Goal: Navigation & Orientation: Find specific page/section

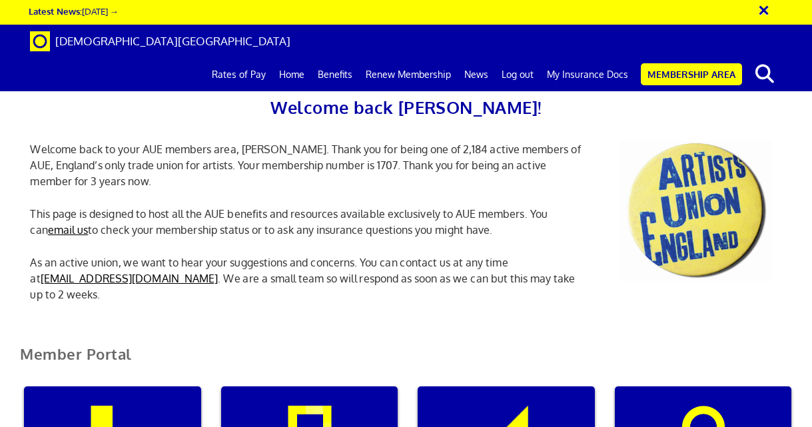
scroll to position [0, 4]
click at [588, 58] on link "My Insurance Docs" at bounding box center [587, 74] width 95 height 33
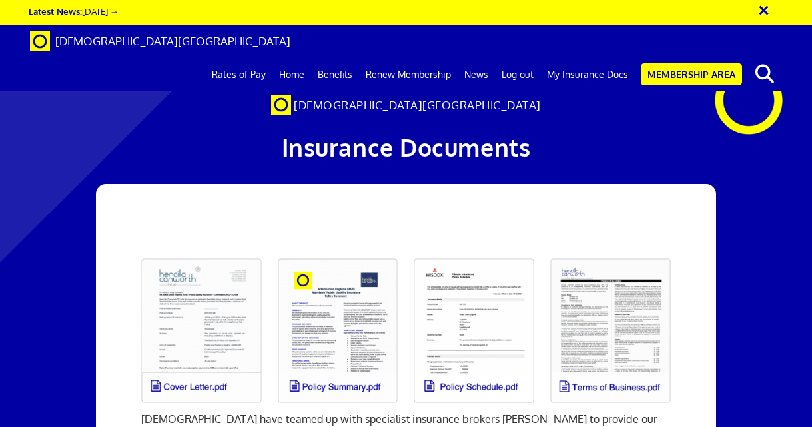
scroll to position [62, 0]
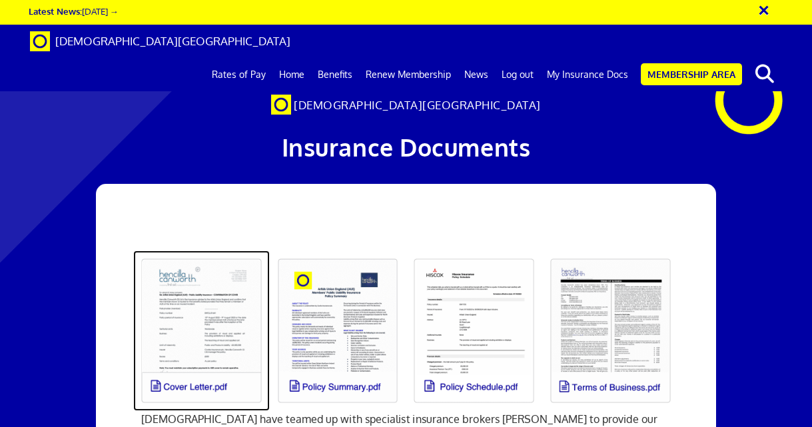
click at [192, 326] on link at bounding box center [201, 330] width 137 height 161
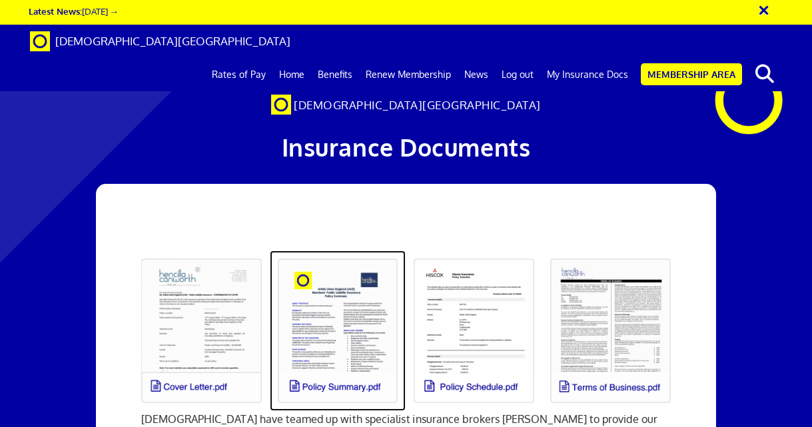
click at [338, 250] on link at bounding box center [338, 330] width 137 height 161
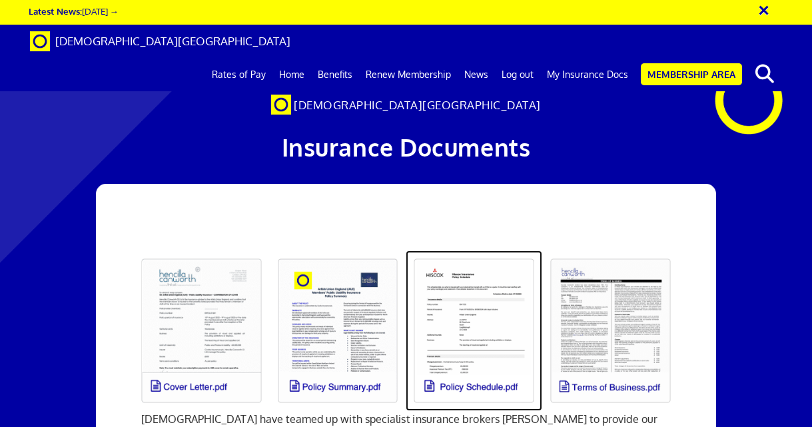
click at [494, 250] on link at bounding box center [474, 330] width 137 height 161
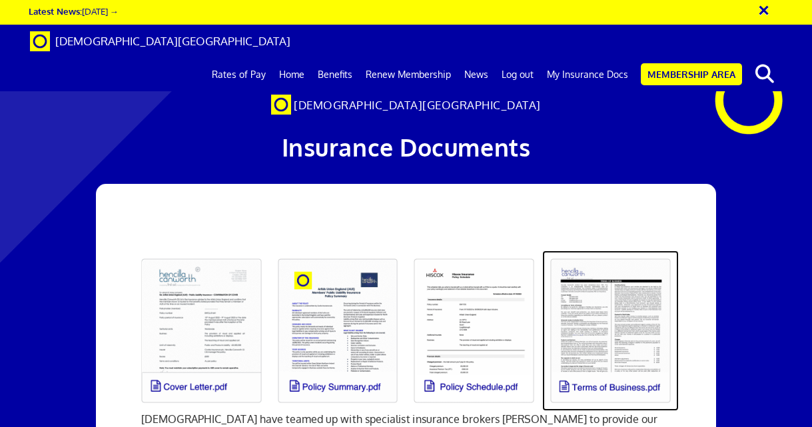
click at [597, 250] on link at bounding box center [610, 330] width 137 height 161
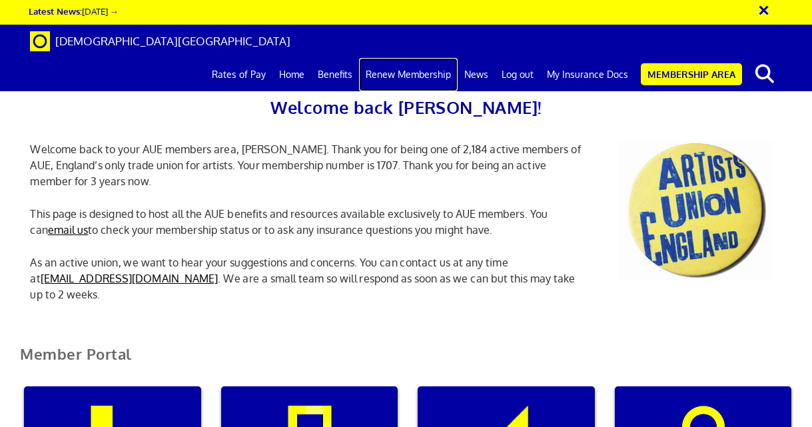
scroll to position [133, 0]
click at [408, 58] on link "Renew Membership" at bounding box center [408, 74] width 99 height 33
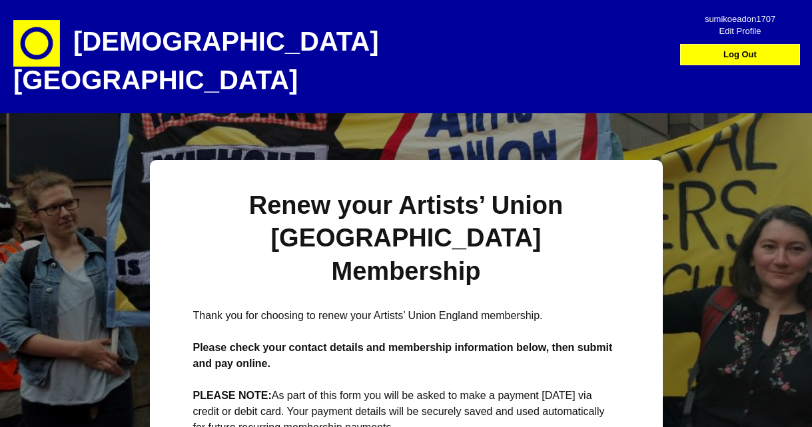
select select
click at [317, 46] on h1 "[DEMOGRAPHIC_DATA][GEOGRAPHIC_DATA]" at bounding box center [246, 56] width 466 height 113
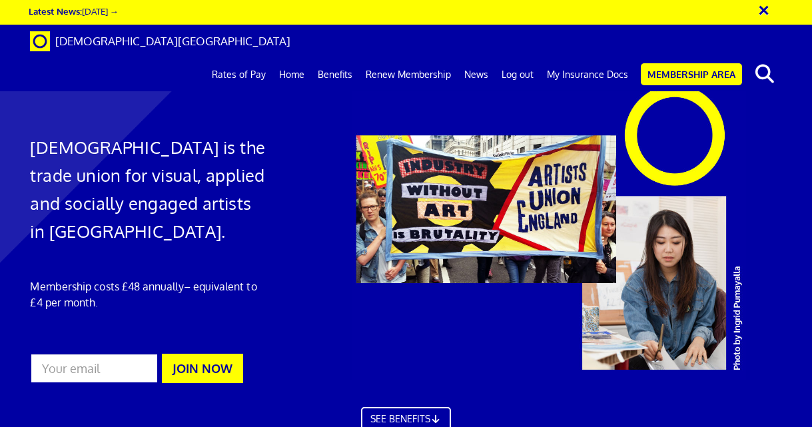
scroll to position [3753, 0]
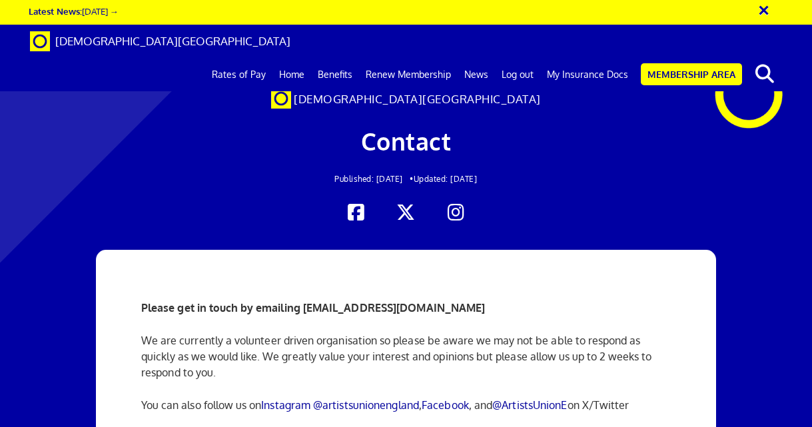
scroll to position [177, 0]
drag, startPoint x: 302, startPoint y: 129, endPoint x: 469, endPoint y: 132, distance: 167.2
click at [469, 301] on strong "Please get in touch by emailing info@artistsunionengland.org.uk" at bounding box center [313, 307] width 344 height 13
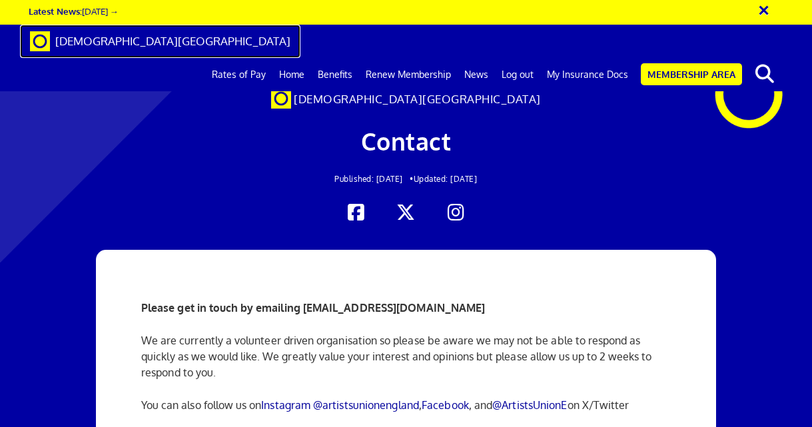
click at [140, 46] on span "[DEMOGRAPHIC_DATA][GEOGRAPHIC_DATA]" at bounding box center [172, 41] width 235 height 14
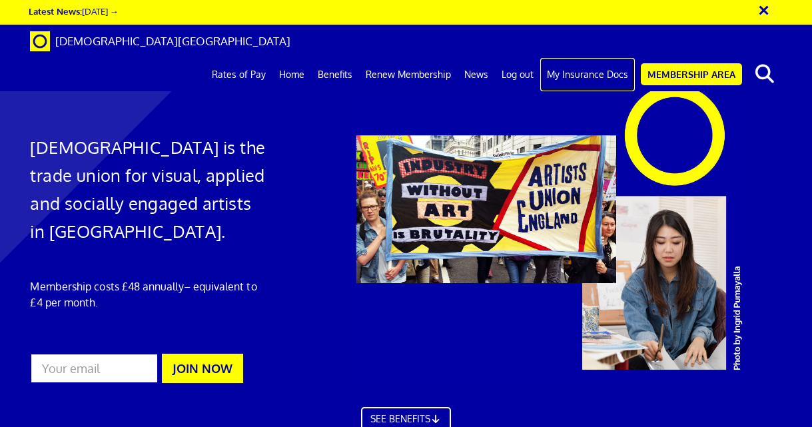
click at [612, 58] on link "My Insurance Docs" at bounding box center [587, 74] width 95 height 33
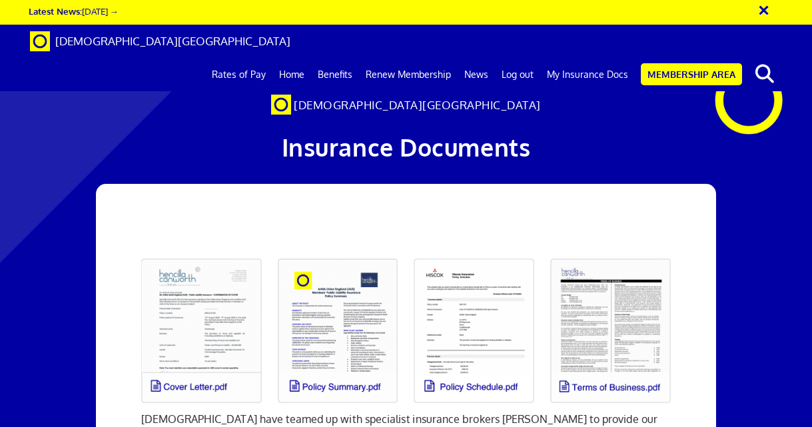
scroll to position [0, 1]
